Goal: Information Seeking & Learning: Learn about a topic

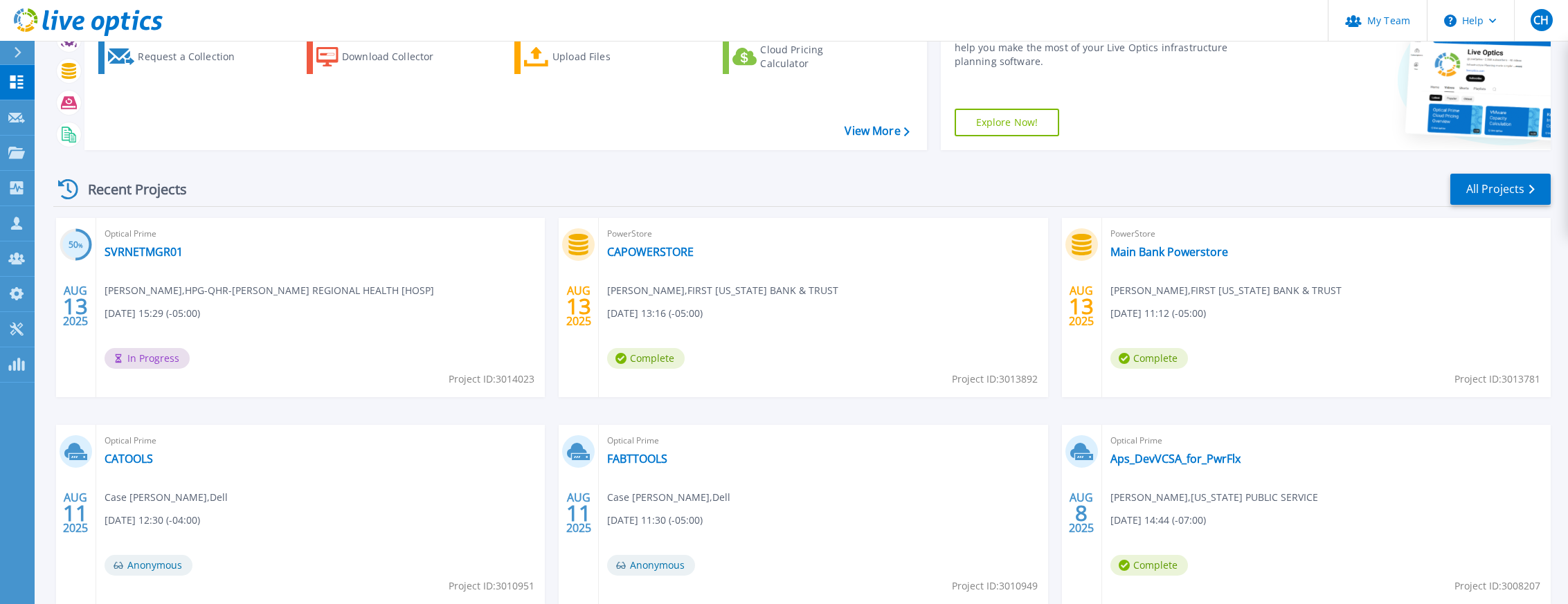
scroll to position [116, 0]
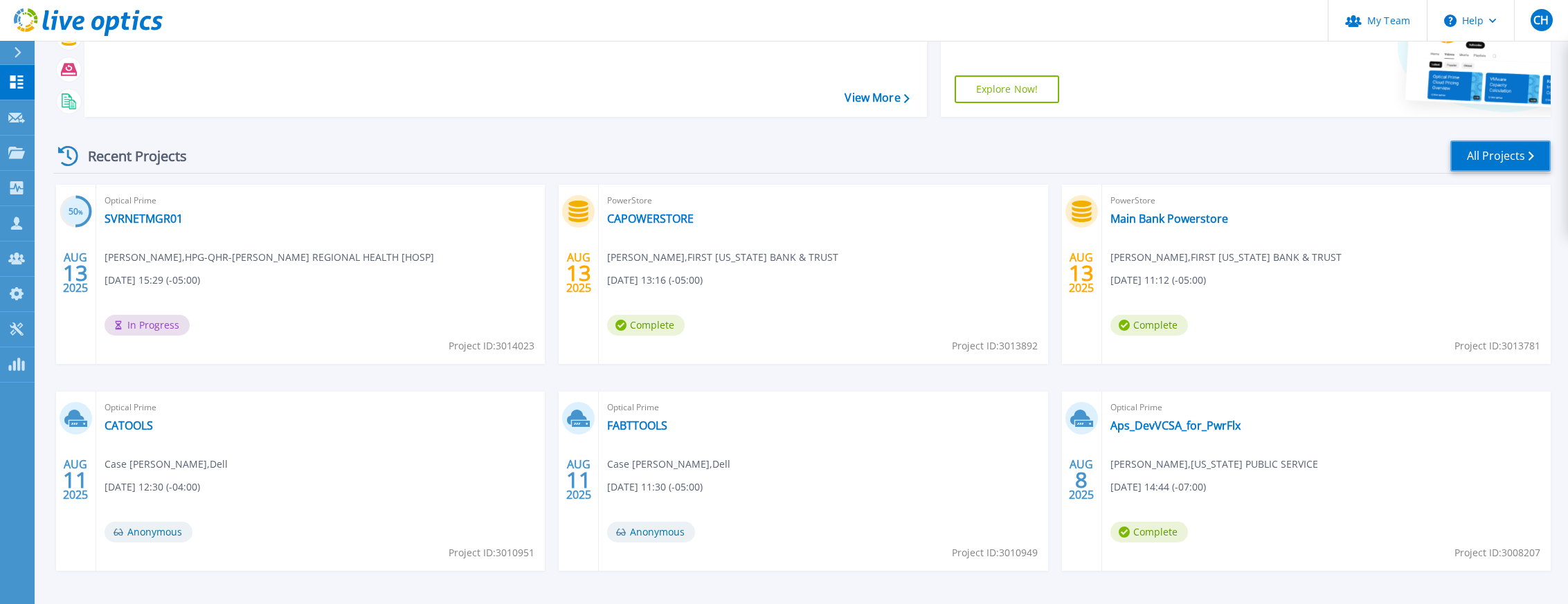
click at [1468, 153] on link "All Projects" at bounding box center [1501, 156] width 100 height 31
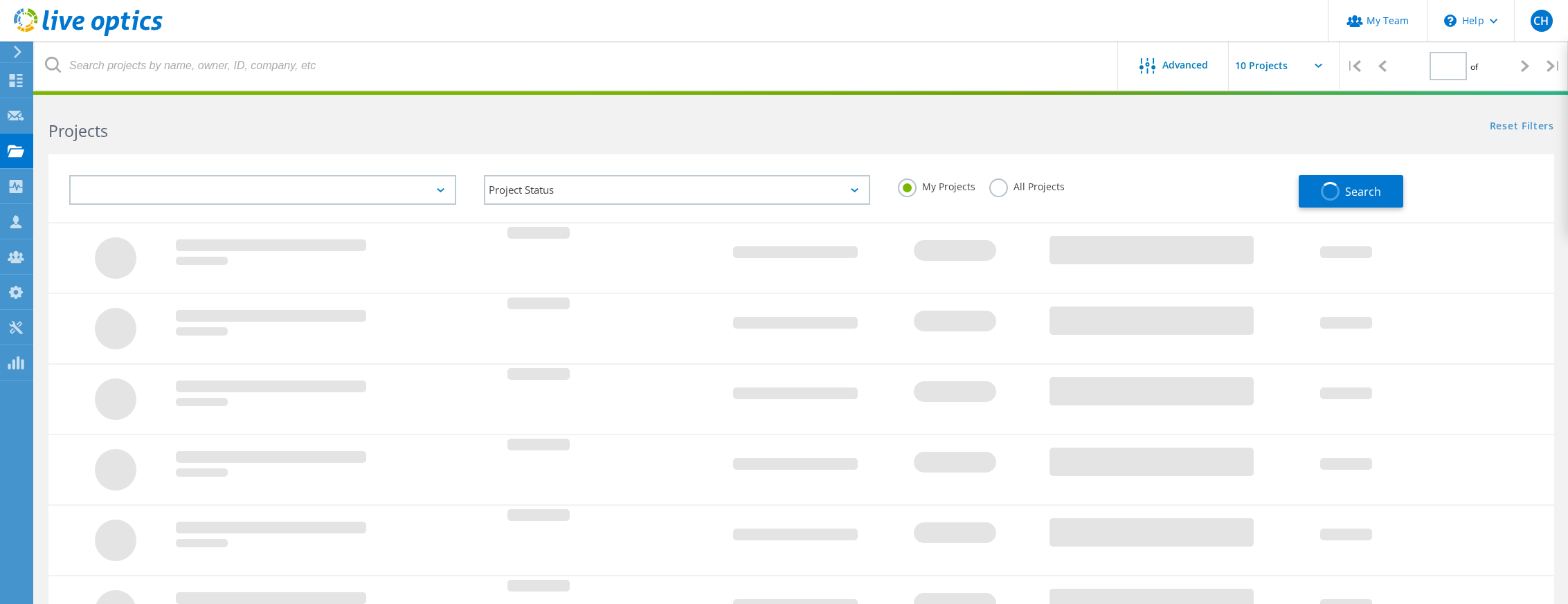
type input "2"
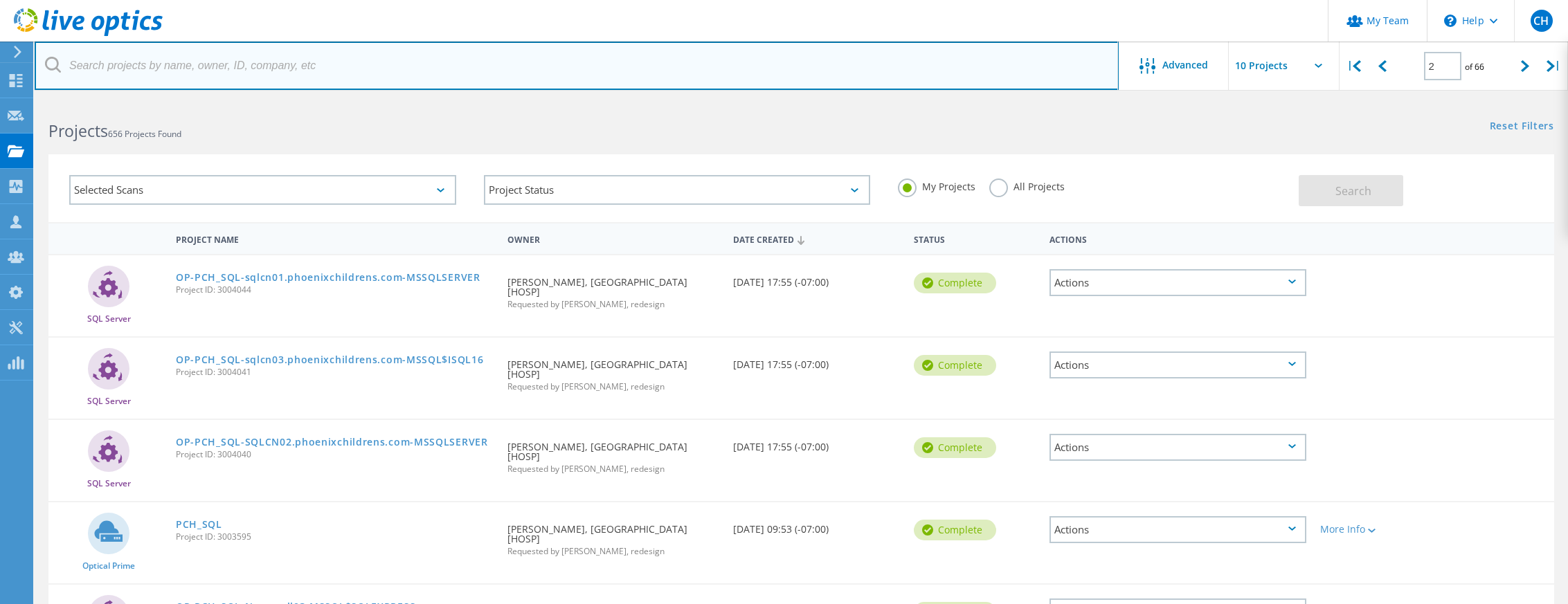
click at [345, 83] on input "text" at bounding box center [577, 66] width 1084 height 49
type input "w"
type input "quantumscape"
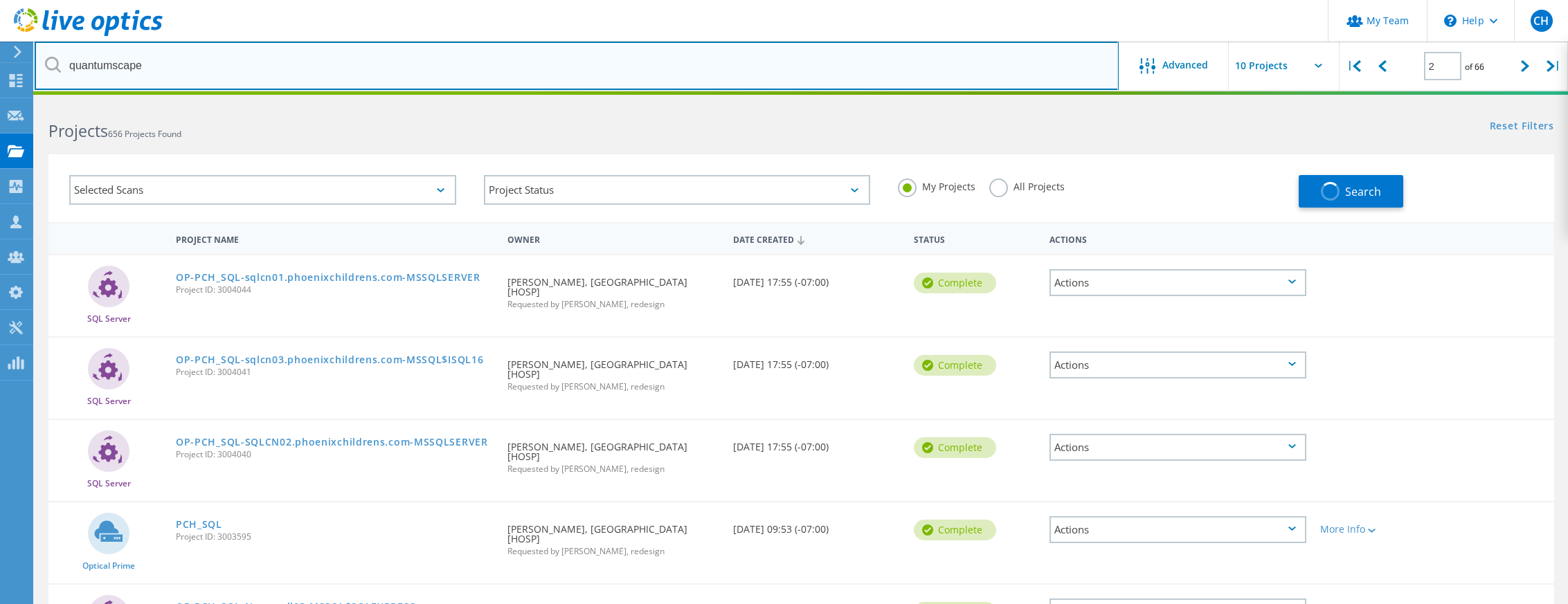
type input "1"
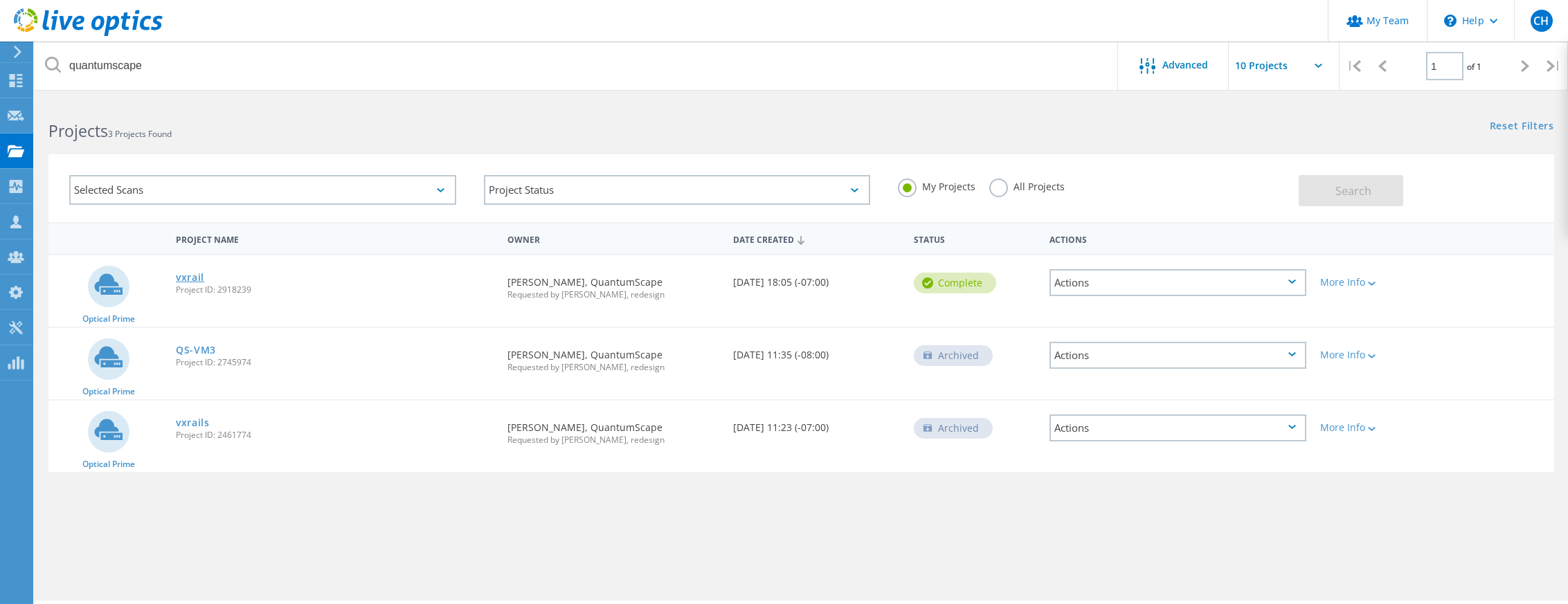
click at [189, 279] on link "vxrail" at bounding box center [190, 278] width 28 height 10
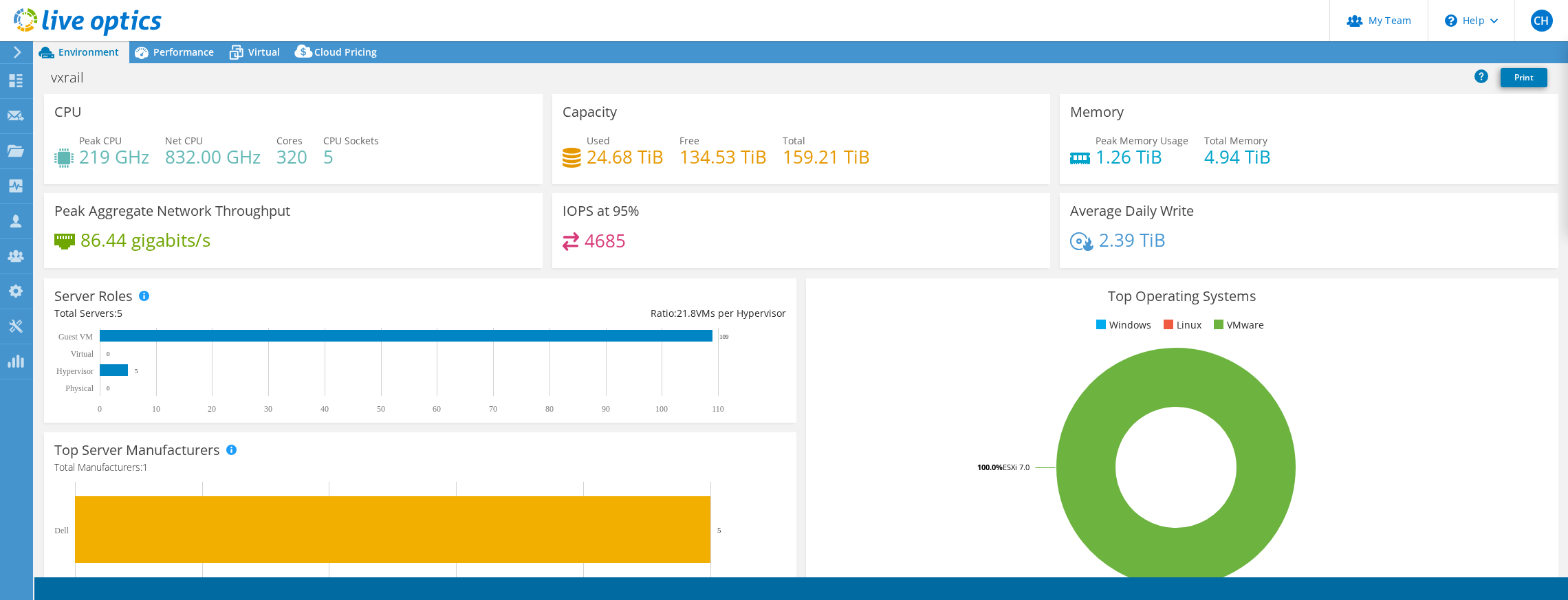
select select "USD"
click at [169, 47] on span "Performance" at bounding box center [183, 52] width 60 height 13
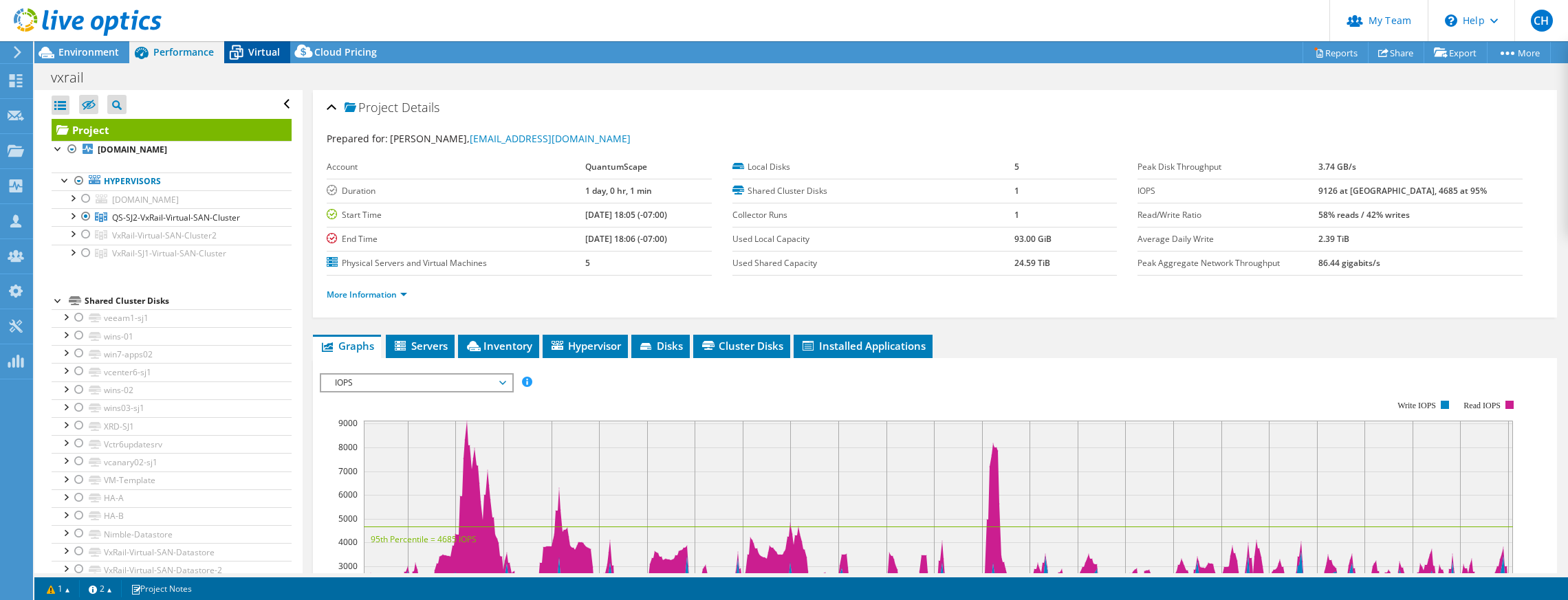
click at [267, 51] on span "Virtual" at bounding box center [264, 52] width 32 height 13
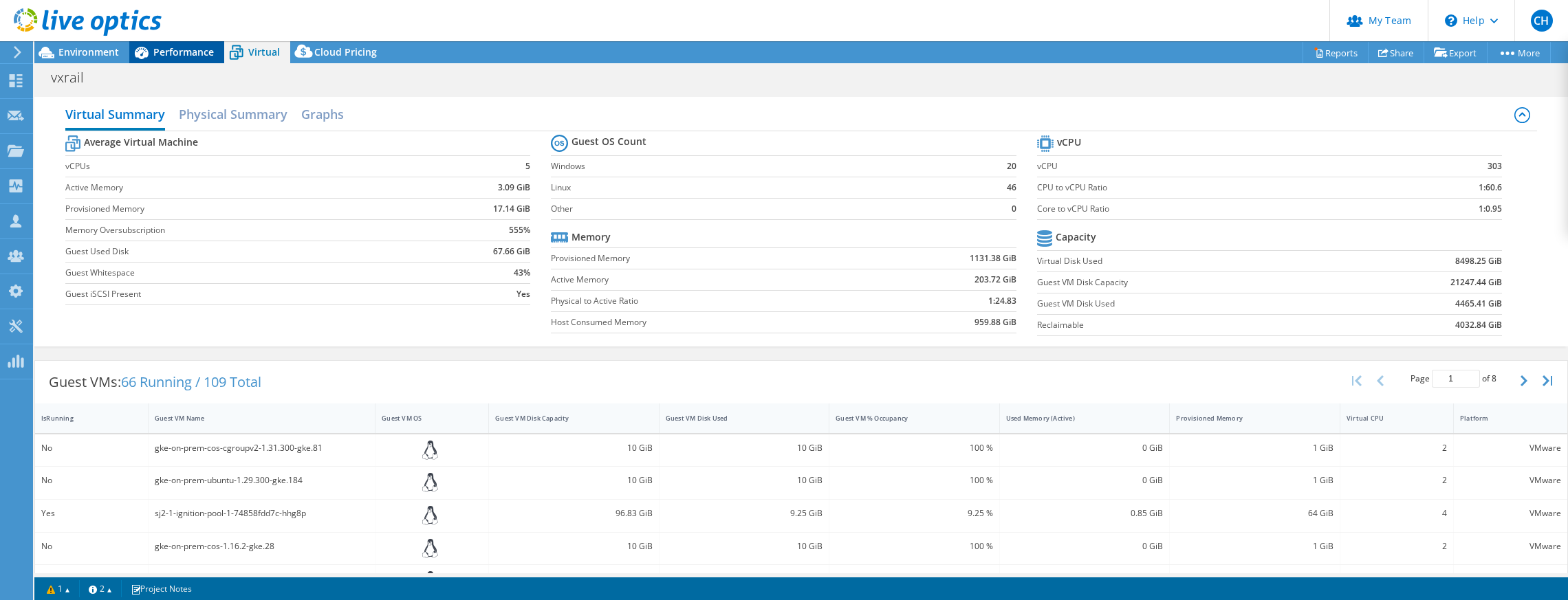
click at [163, 55] on span "Performance" at bounding box center [183, 52] width 60 height 13
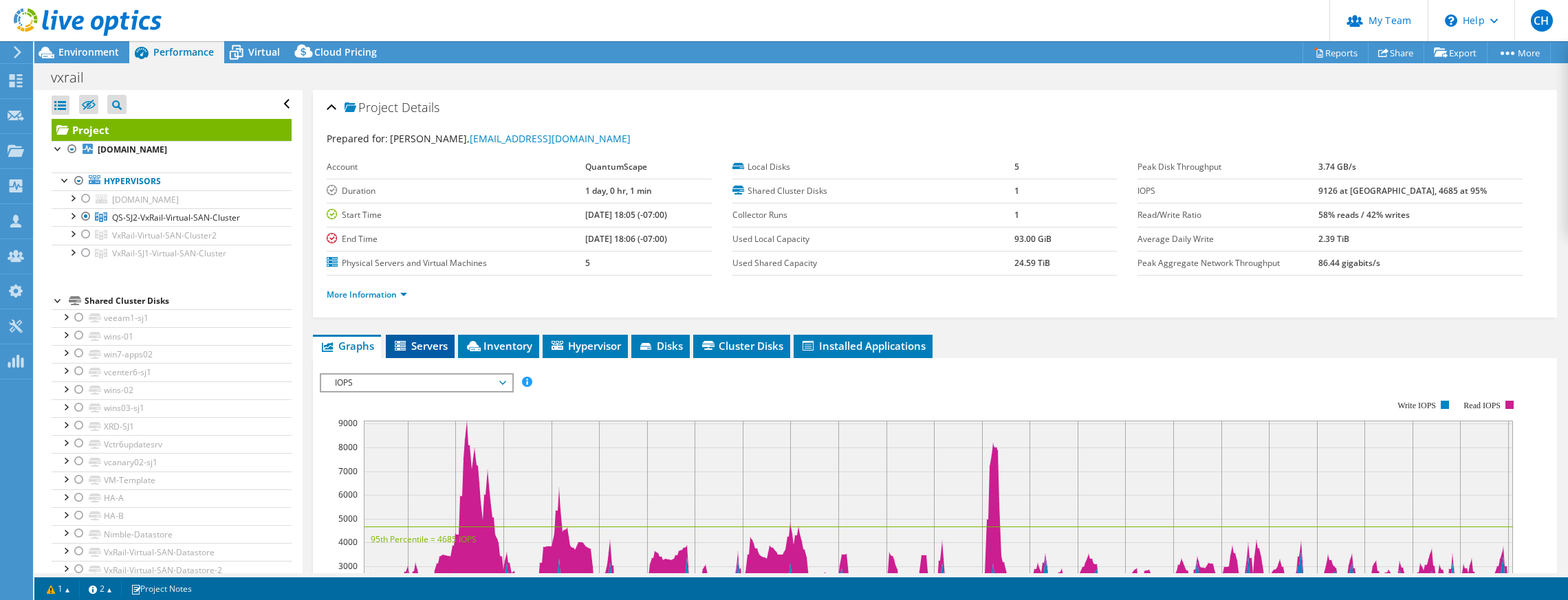
click at [430, 348] on span "Servers" at bounding box center [420, 346] width 55 height 14
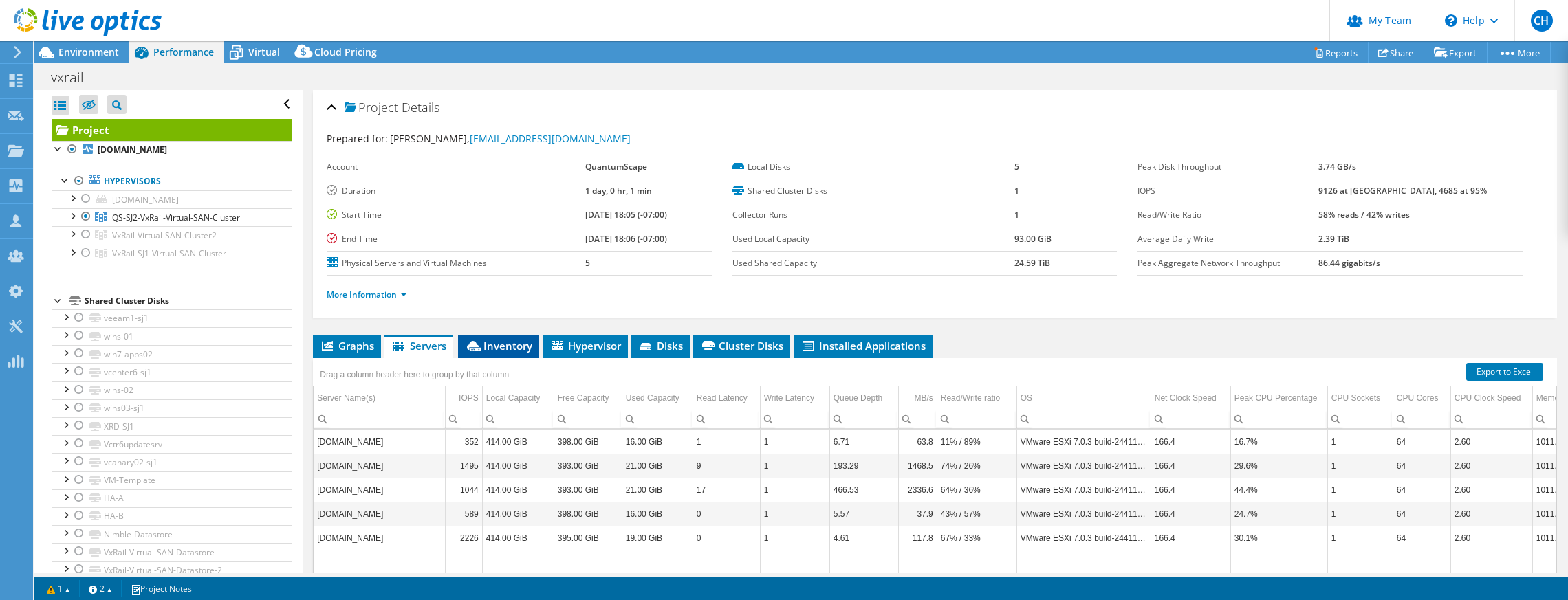
click at [485, 350] on span "Inventory" at bounding box center [499, 346] width 67 height 14
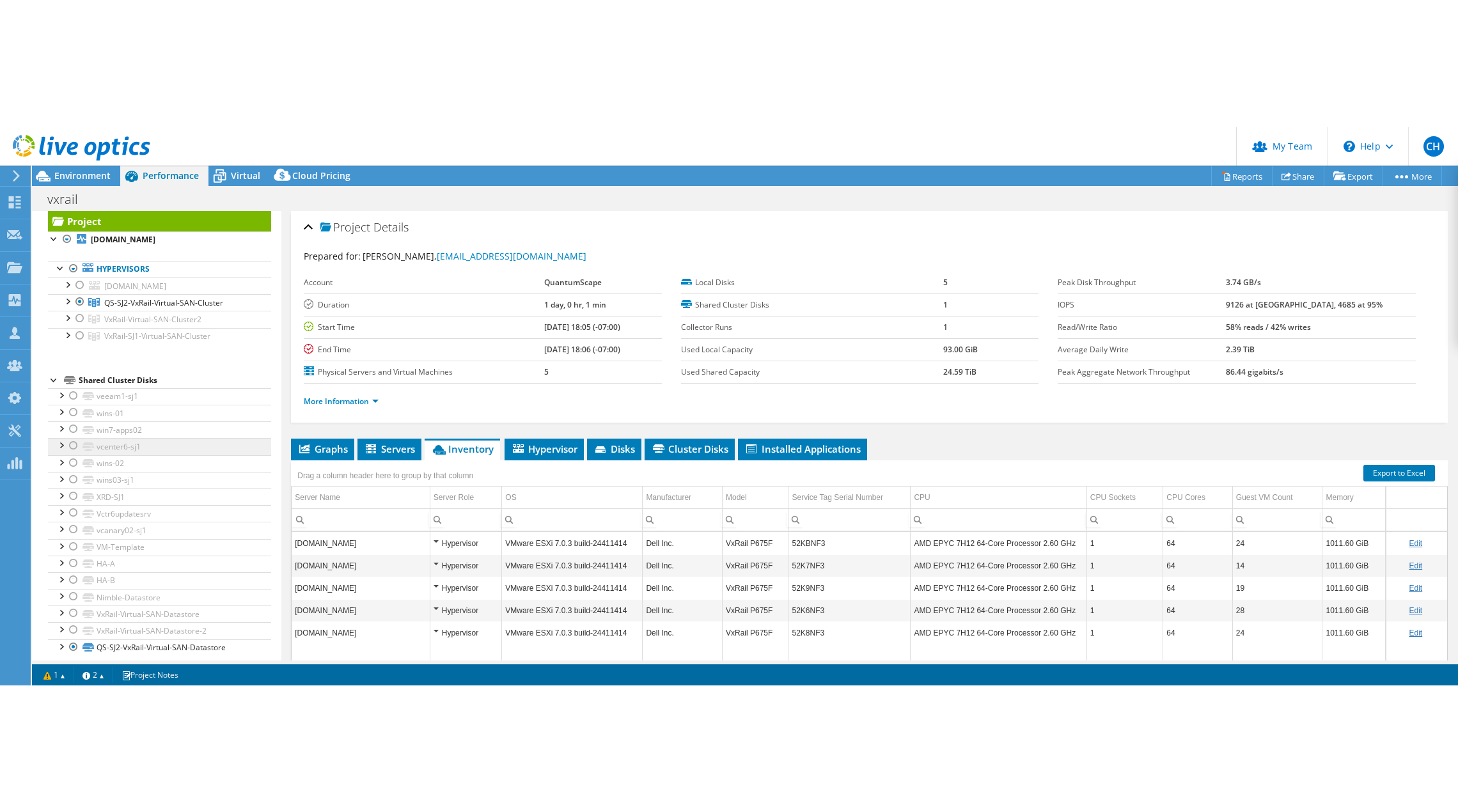
scroll to position [38, 0]
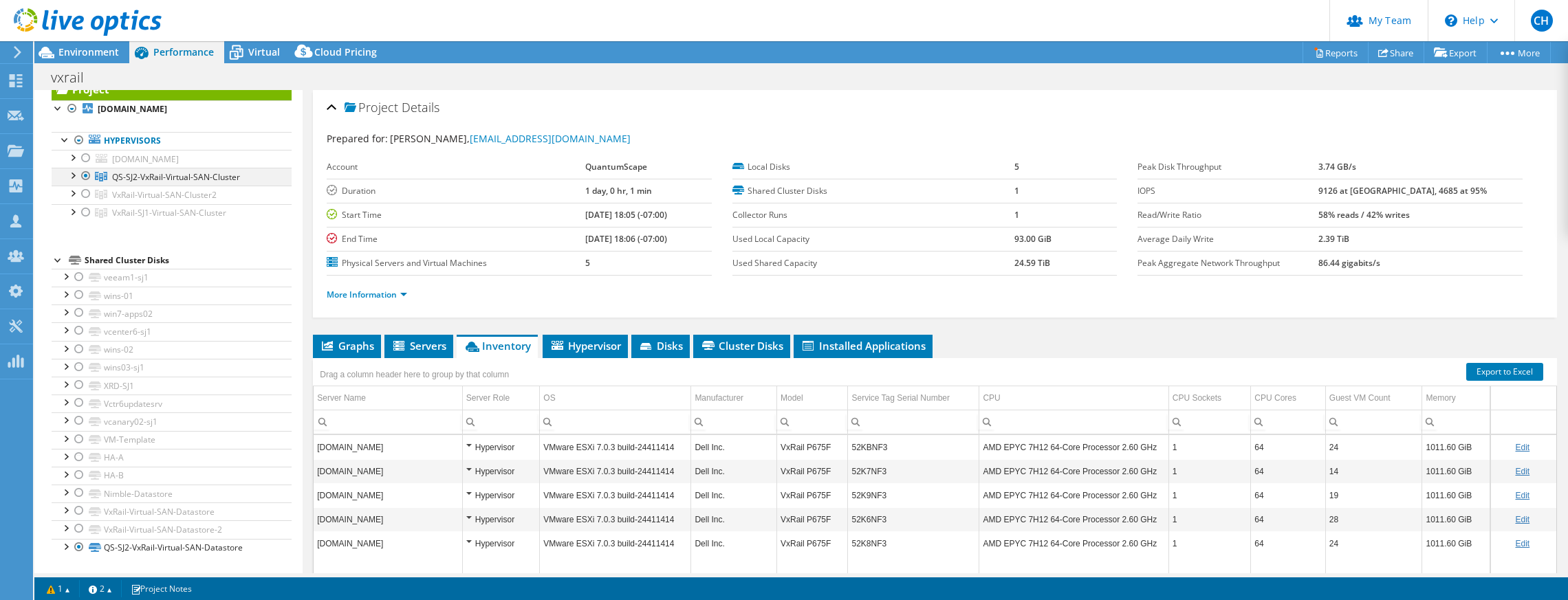
click at [74, 175] on div at bounding box center [72, 175] width 14 height 14
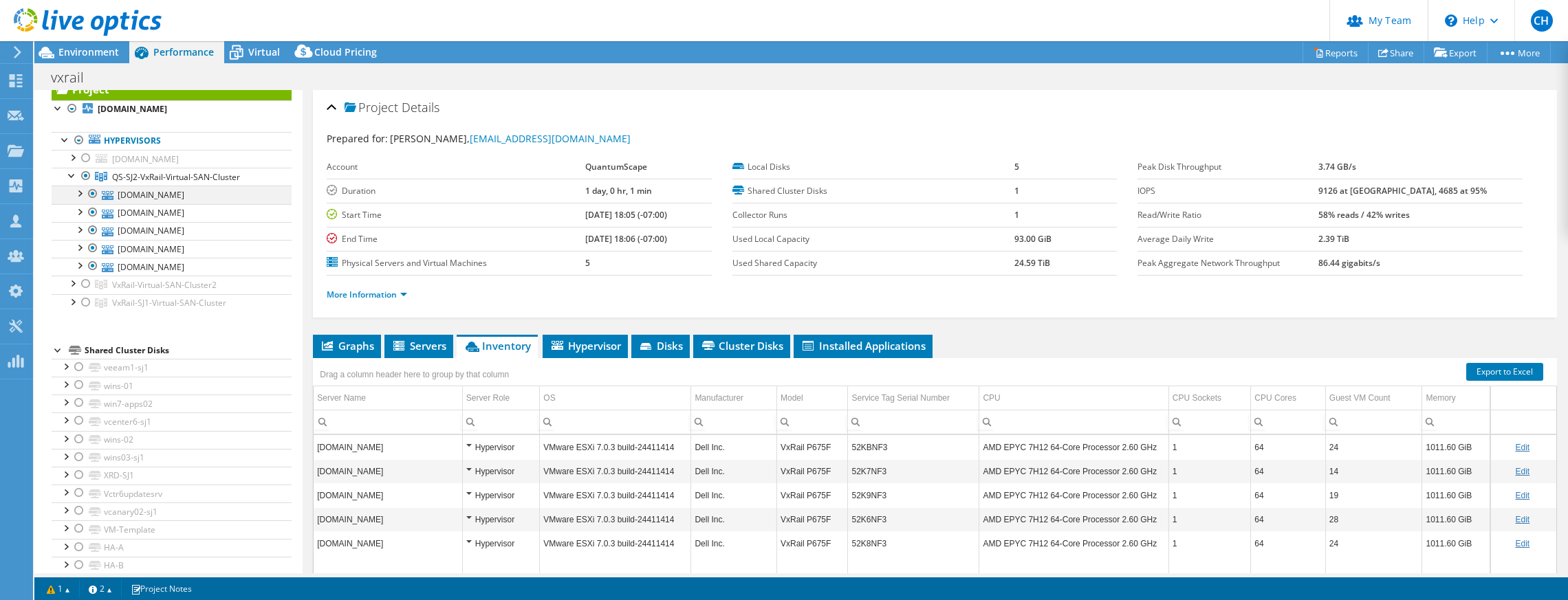
click at [81, 196] on div at bounding box center [79, 192] width 14 height 14
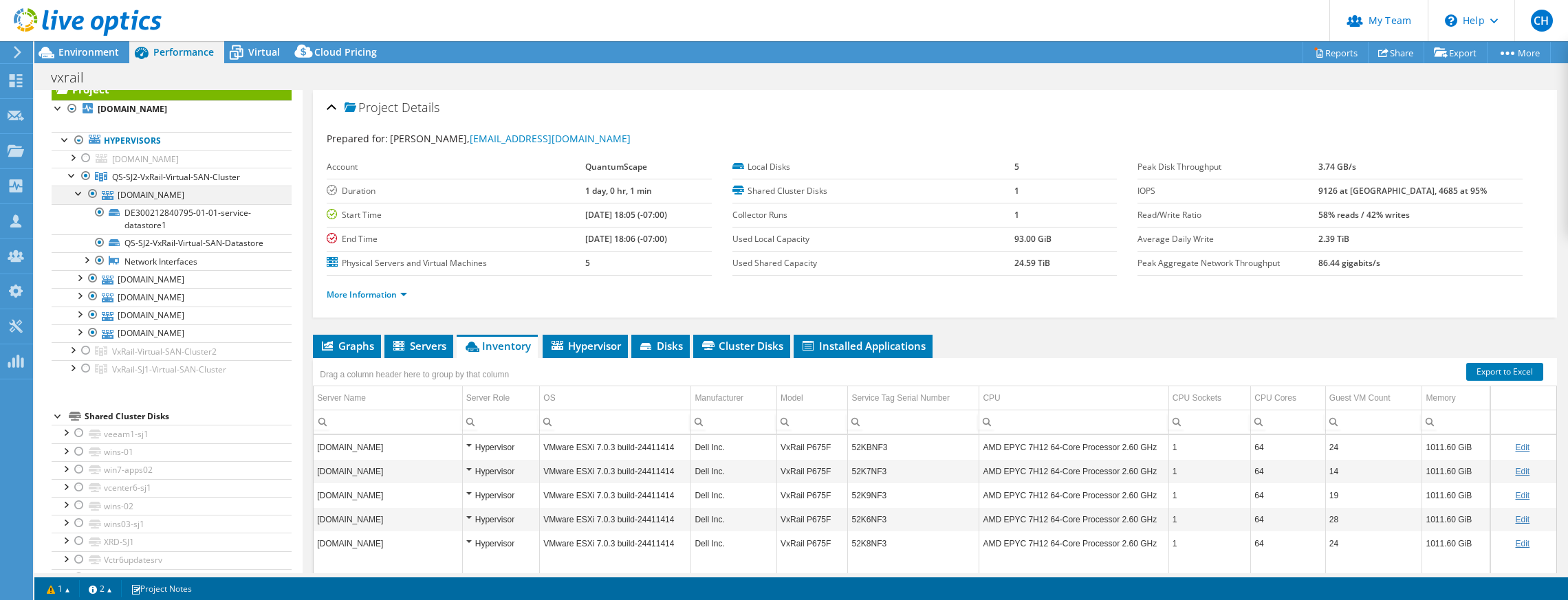
click at [81, 196] on div at bounding box center [79, 192] width 14 height 14
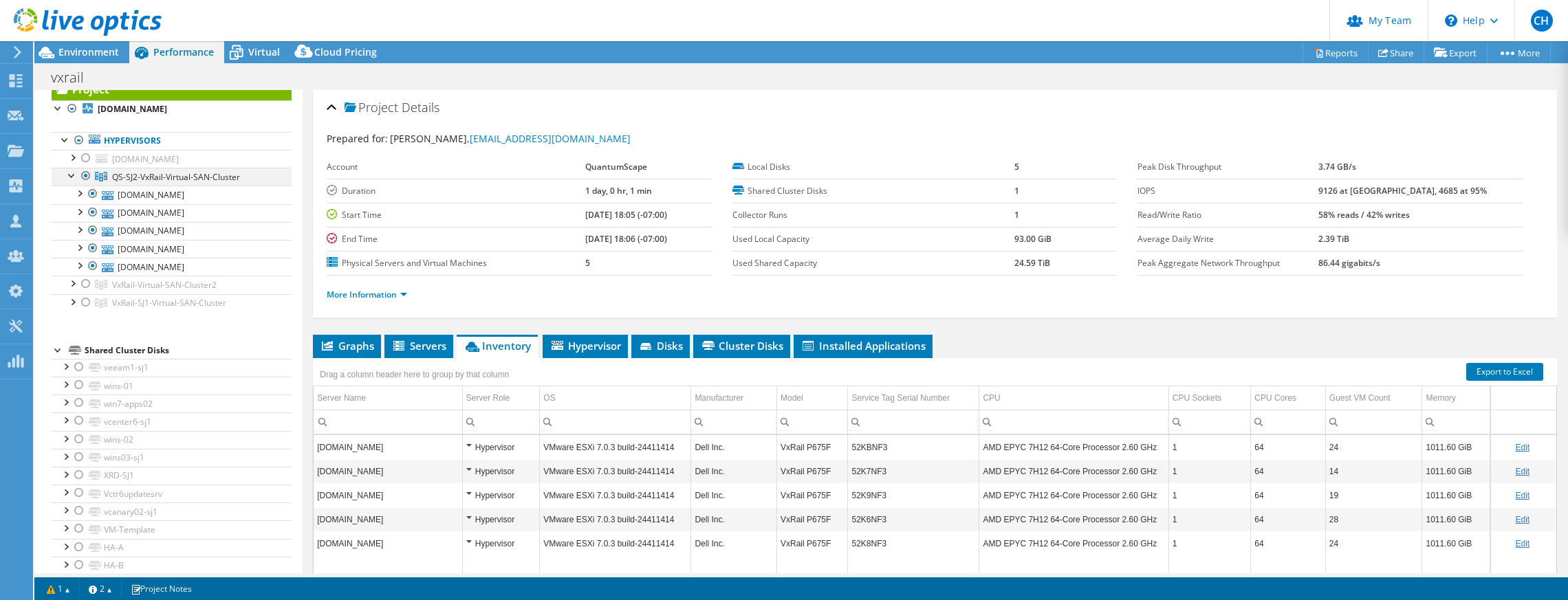
click at [73, 176] on div at bounding box center [72, 175] width 14 height 14
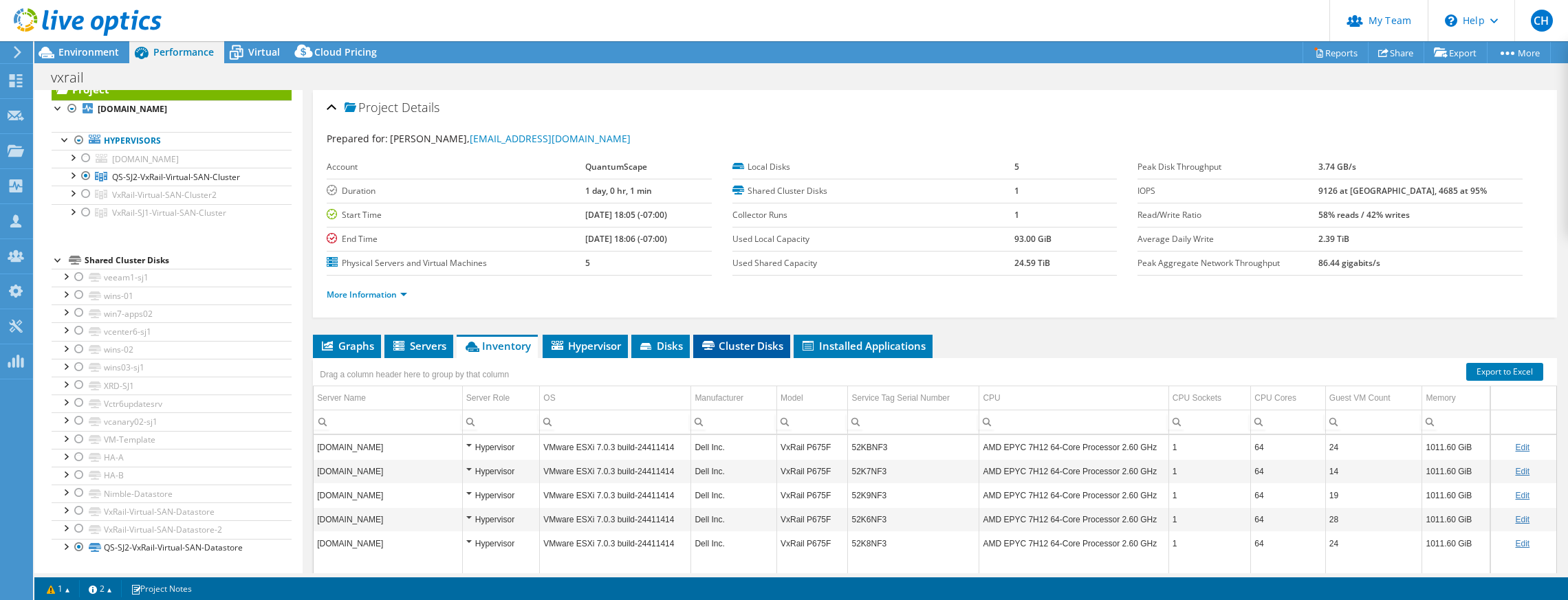
click at [729, 338] on li "Cluster Disks" at bounding box center [742, 346] width 97 height 23
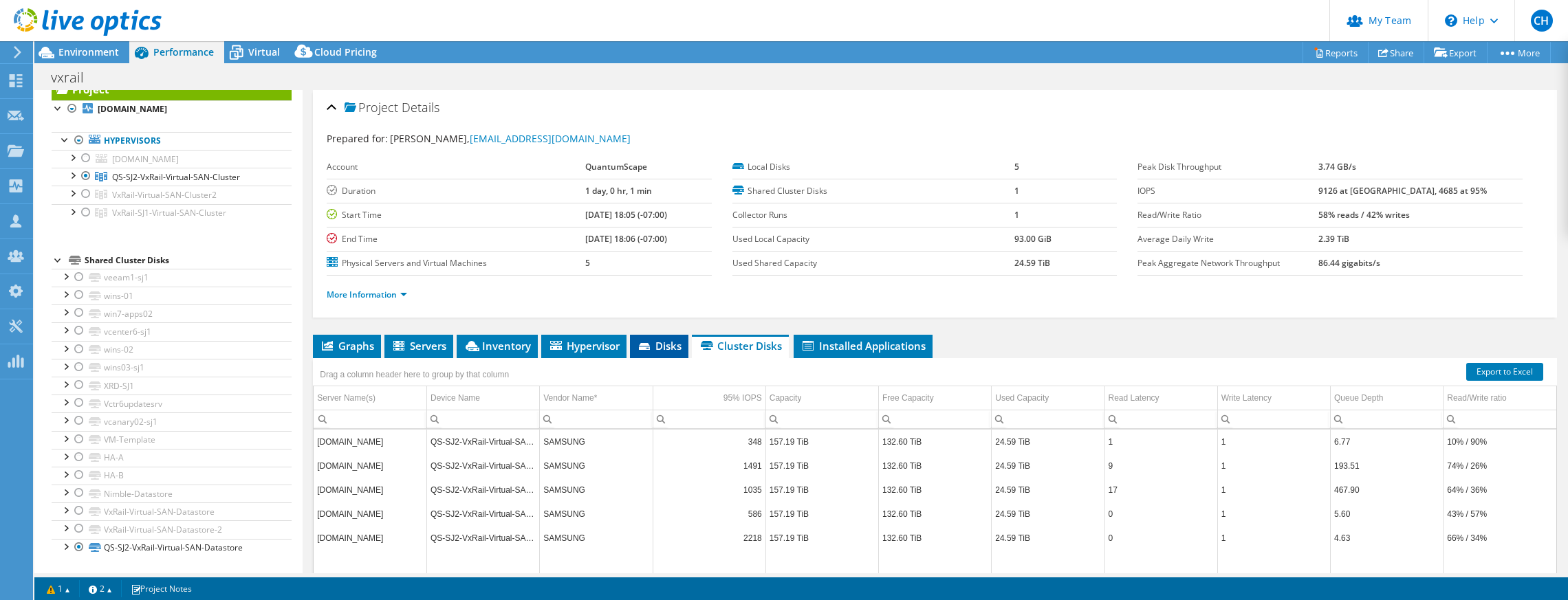
click at [666, 347] on span "Disks" at bounding box center [659, 346] width 45 height 14
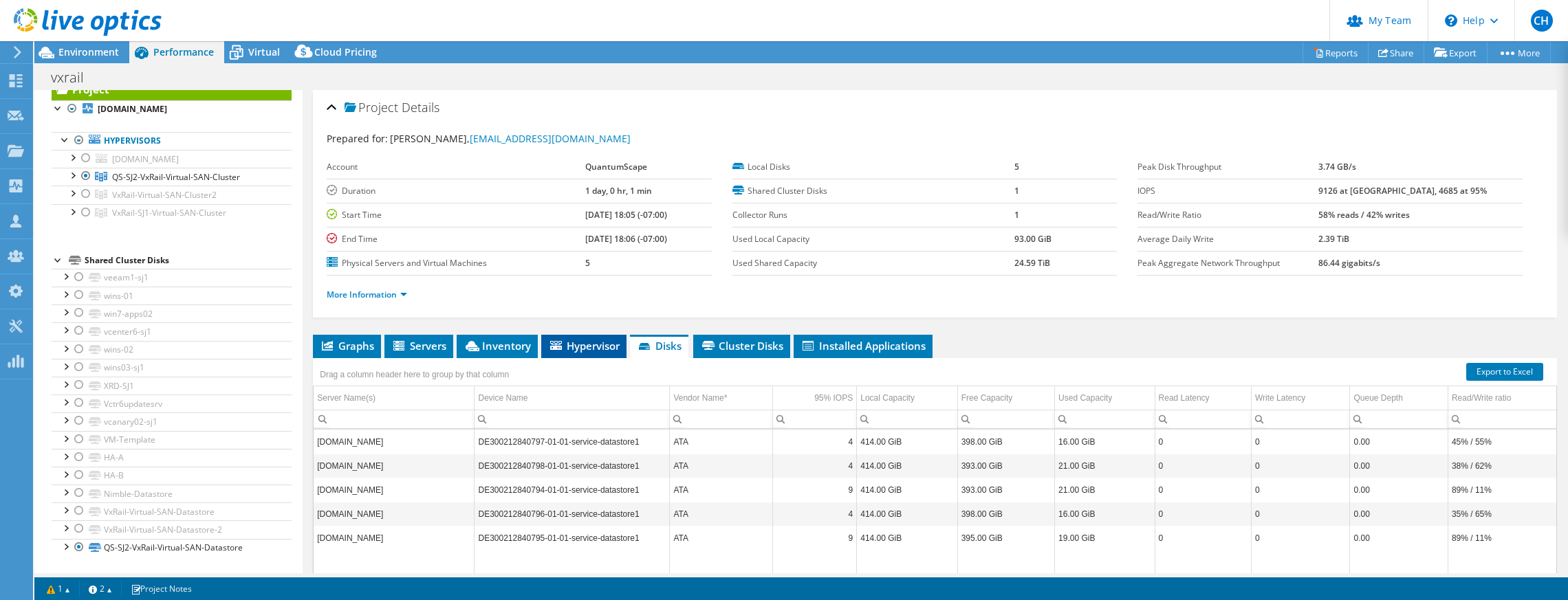
click at [591, 347] on span "Hypervisor" at bounding box center [584, 346] width 72 height 14
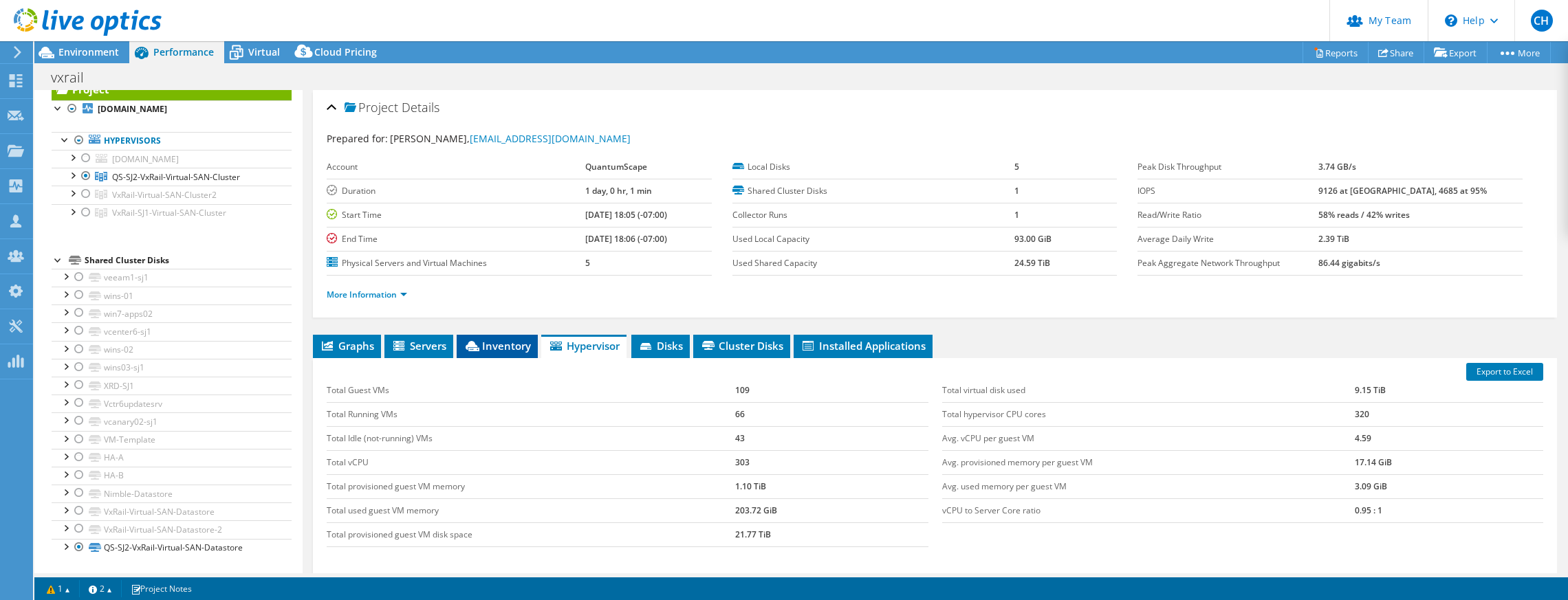
click at [514, 346] on span "Inventory" at bounding box center [497, 346] width 67 height 14
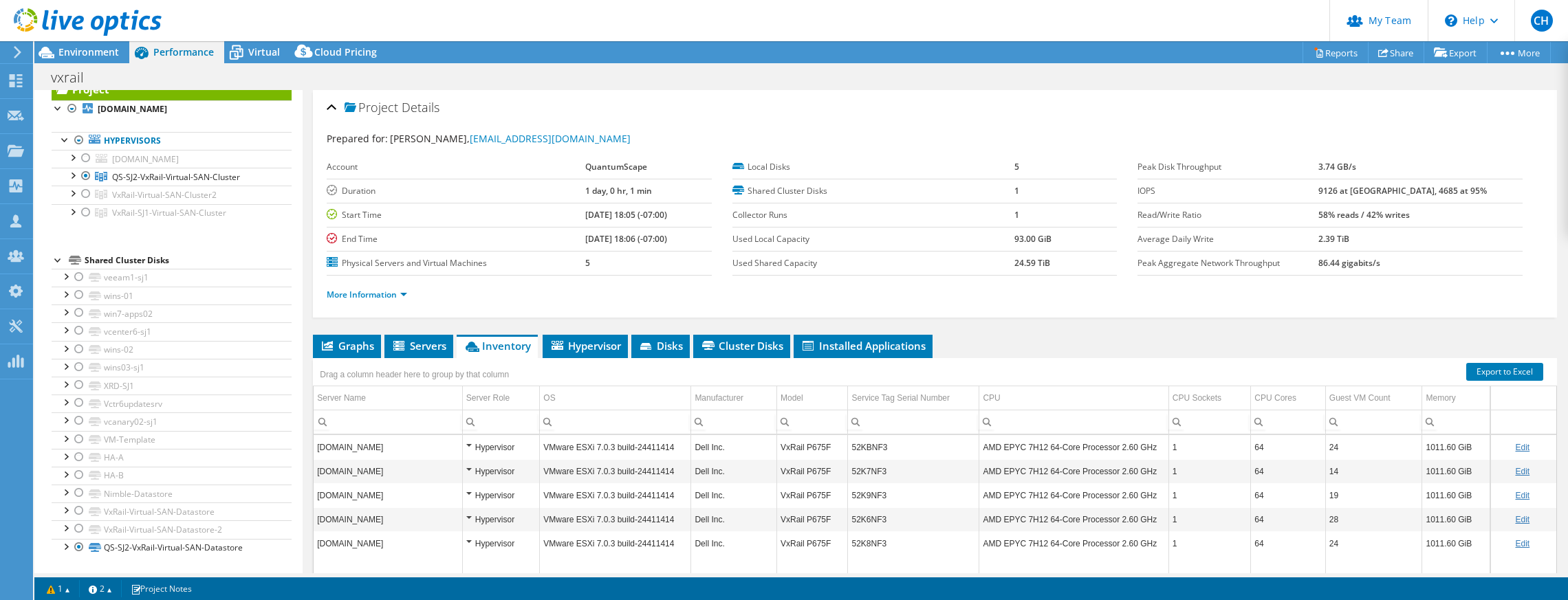
click at [1515, 446] on link "Edit" at bounding box center [1522, 448] width 15 height 10
click at [1522, 451] on link "Cancel" at bounding box center [1533, 448] width 25 height 10
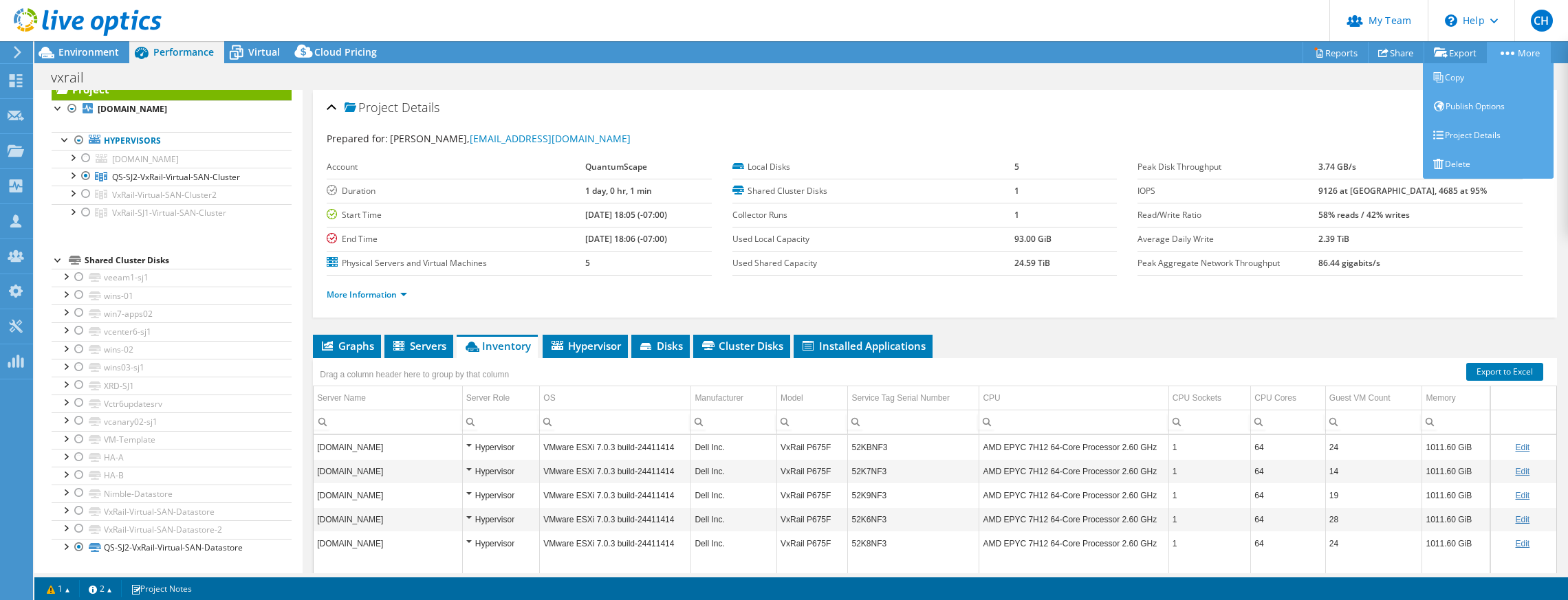
click at [1503, 60] on link "More" at bounding box center [1518, 53] width 64 height 21
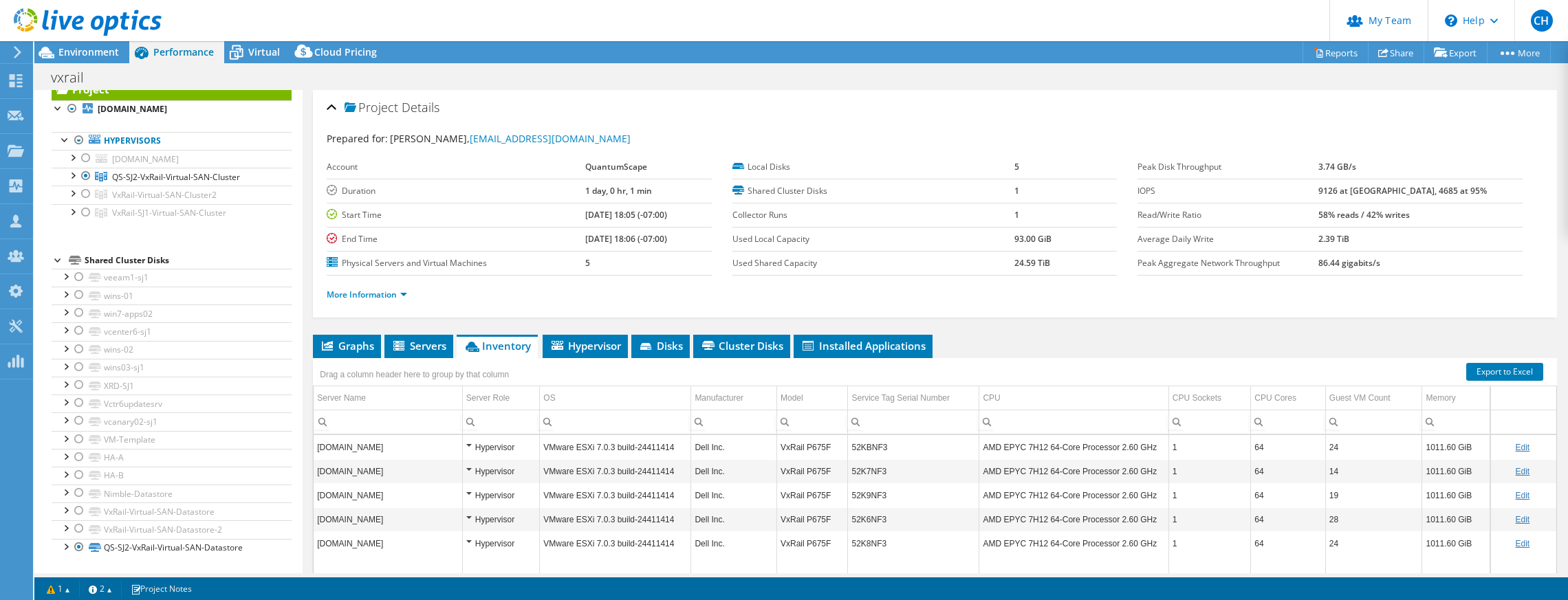
click at [1305, 119] on div "Project Details" at bounding box center [935, 108] width 1217 height 29
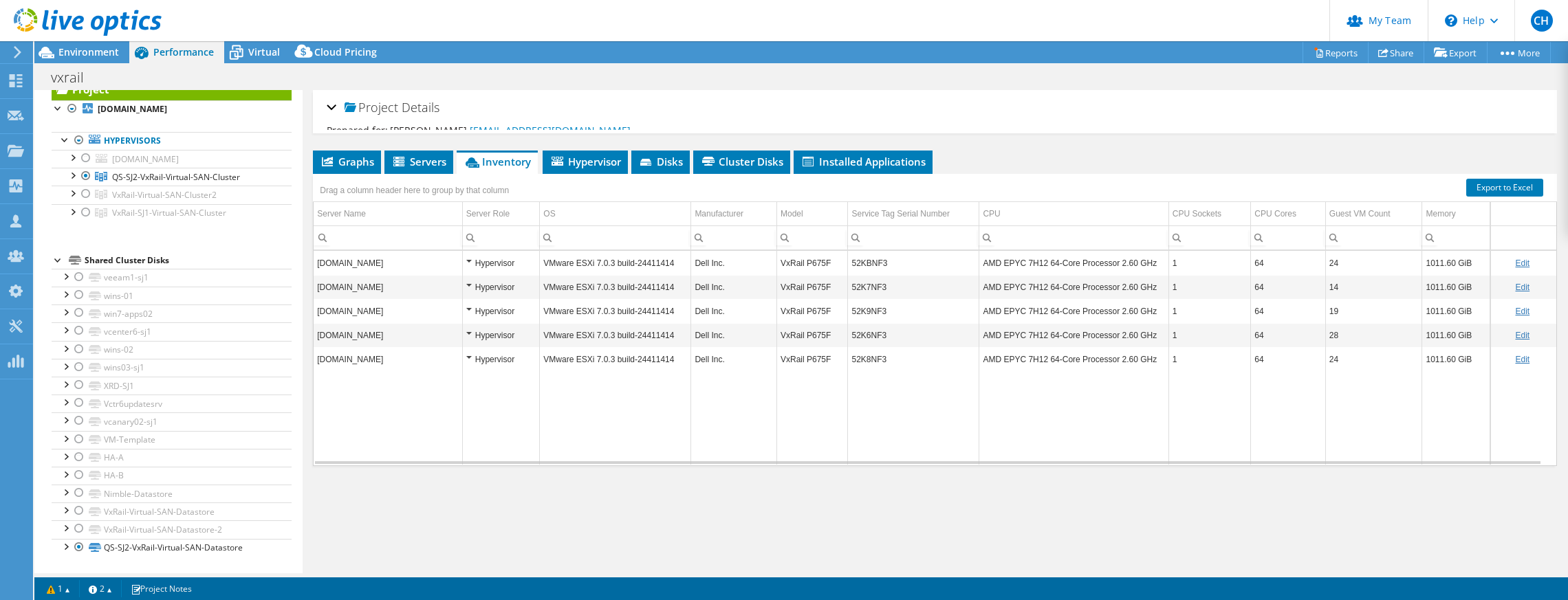
click at [1305, 119] on div "Project Details" at bounding box center [935, 108] width 1217 height 29
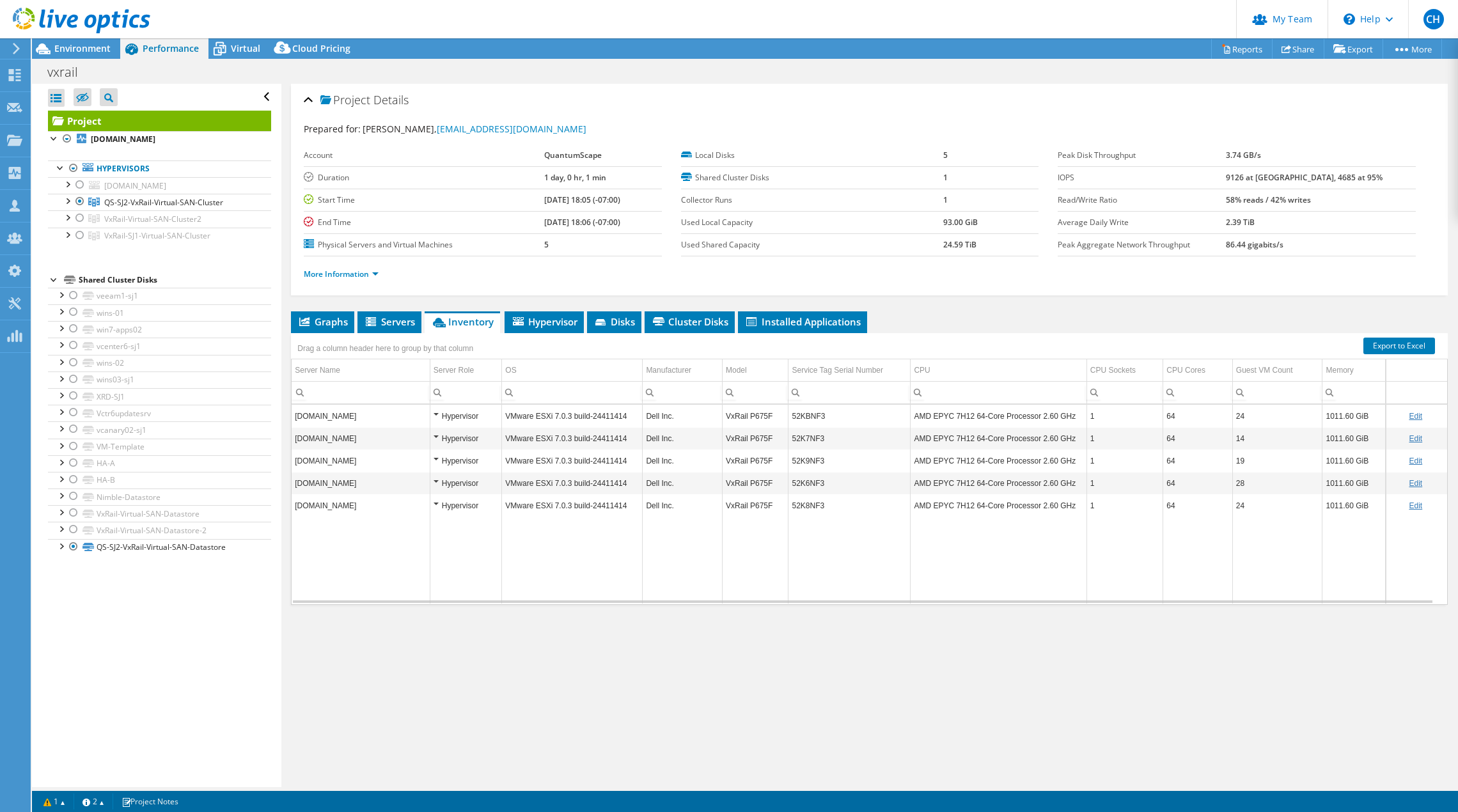
scroll to position [0, 0]
